Goal: Task Accomplishment & Management: Manage account settings

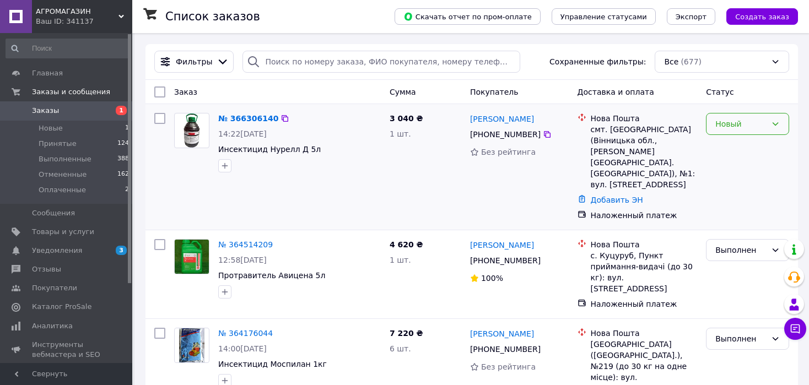
click at [758, 115] on div "Новый" at bounding box center [747, 124] width 83 height 22
click at [739, 153] on li "Принят" at bounding box center [748, 148] width 82 height 20
click at [187, 133] on img at bounding box center [192, 131] width 16 height 34
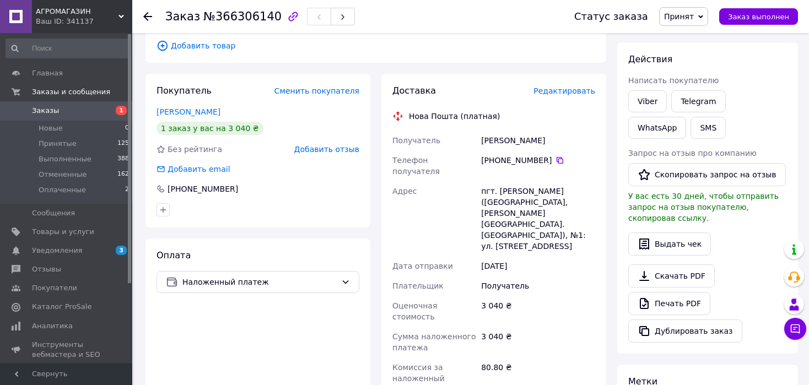
scroll to position [136, 0]
click at [146, 13] on use at bounding box center [147, 16] width 9 height 9
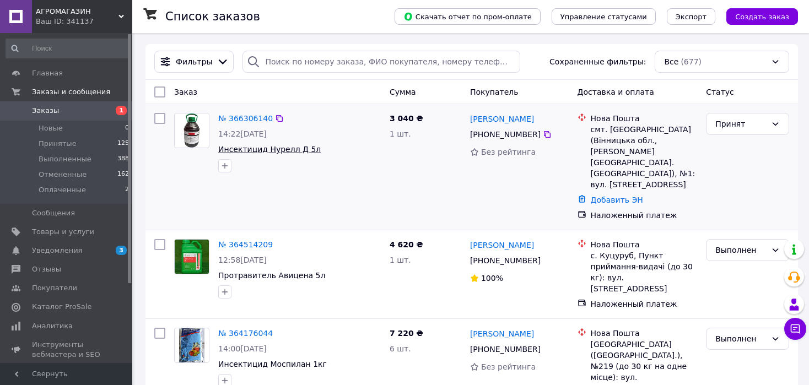
click at [273, 149] on span "Инсектицид Нурелл Д 5л" at bounding box center [269, 149] width 103 height 9
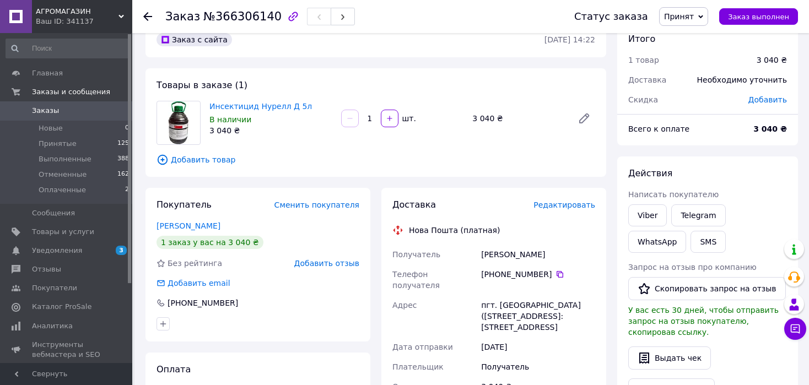
scroll to position [21, 0]
click at [584, 115] on icon at bounding box center [584, 118] width 13 height 13
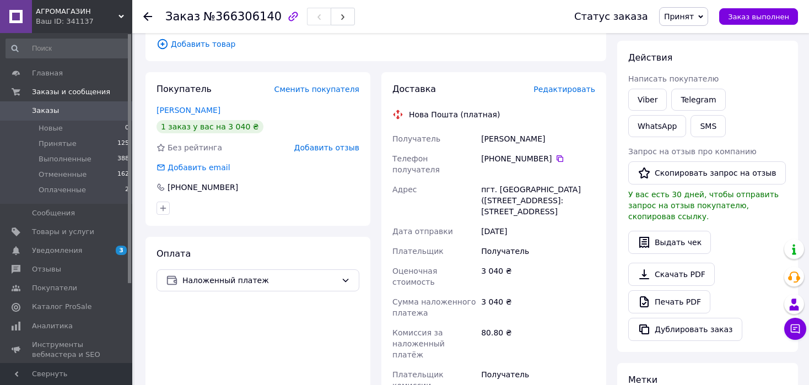
scroll to position [137, 0]
click at [146, 14] on use at bounding box center [147, 16] width 9 height 9
